Goal: Check status: Check status

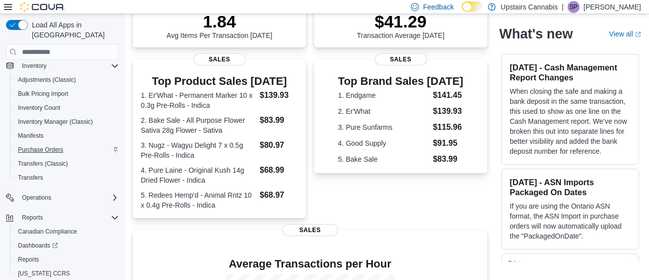
scroll to position [102, 0]
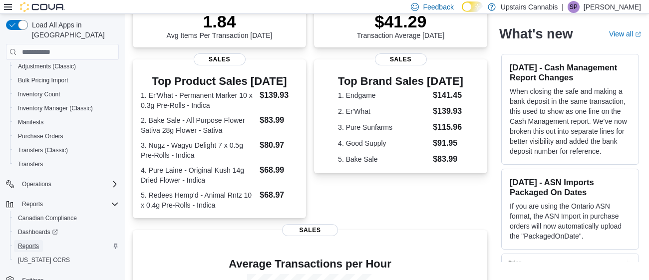
click at [29, 242] on span "Reports" at bounding box center [28, 246] width 21 height 8
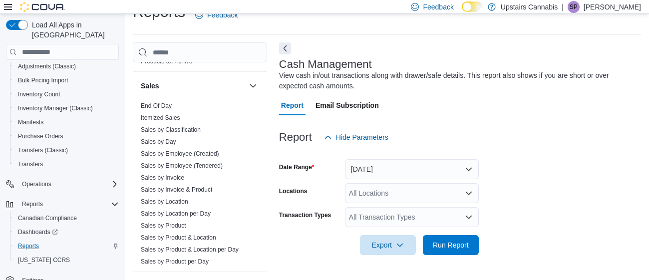
scroll to position [814, 0]
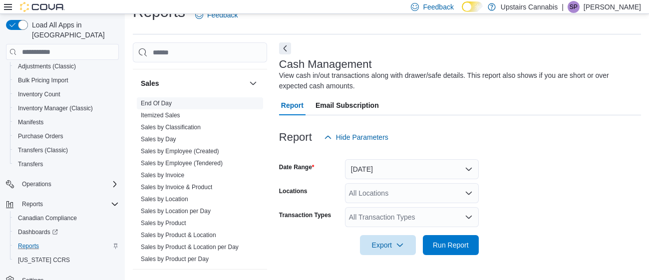
click at [167, 100] on link "End Of Day" at bounding box center [156, 103] width 31 height 7
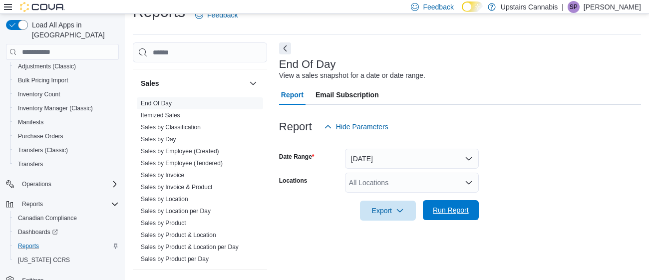
click at [440, 204] on span "Run Report" at bounding box center [451, 210] width 44 height 20
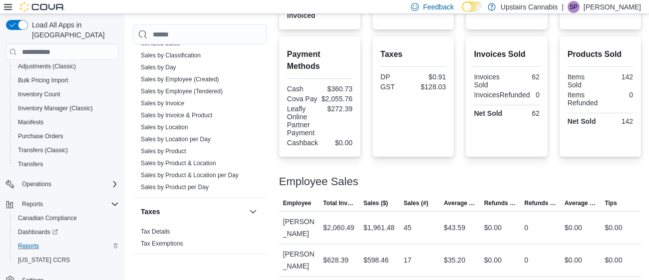
scroll to position [336, 0]
